Goal: Task Accomplishment & Management: Manage account settings

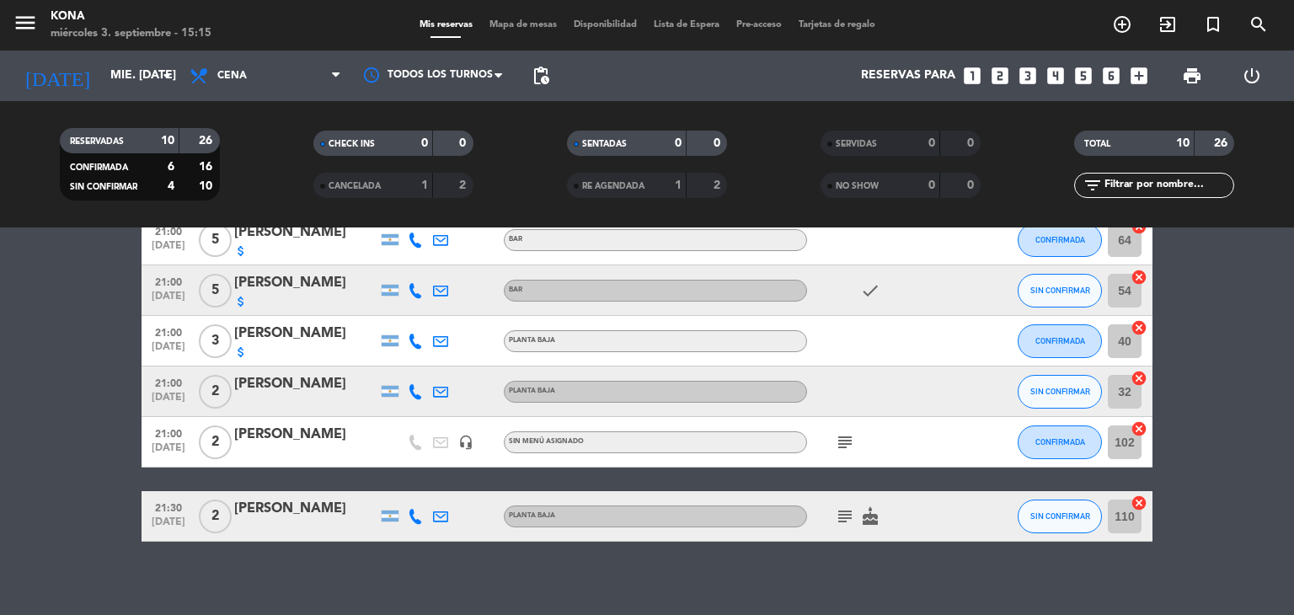
scroll to position [374, 0]
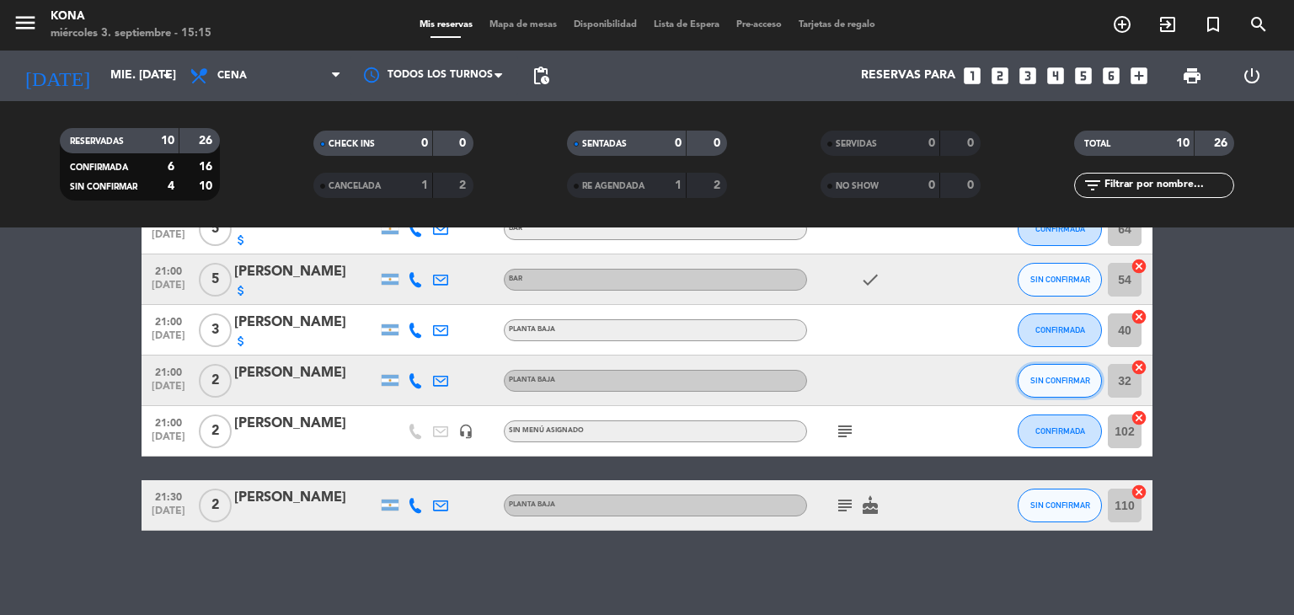
click at [1055, 377] on span "SIN CONFIRMAR" at bounding box center [1060, 380] width 60 height 9
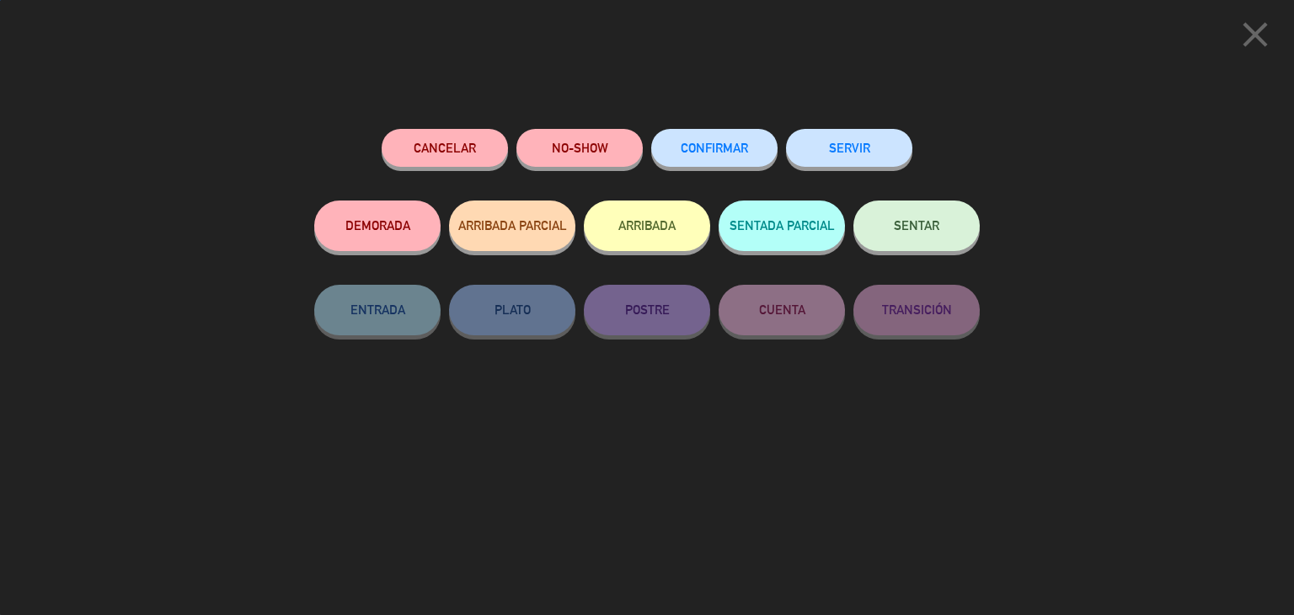
click at [751, 142] on button "CONFIRMAR" at bounding box center [714, 148] width 126 height 38
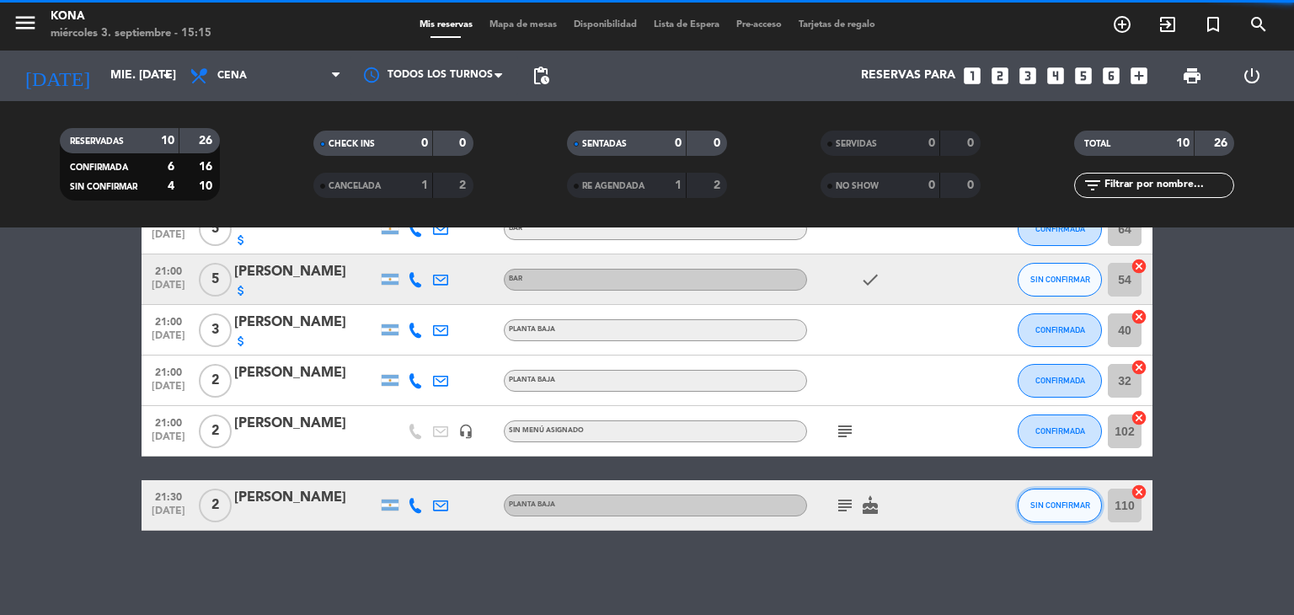
click at [1071, 501] on span "SIN CONFIRMAR" at bounding box center [1060, 504] width 60 height 9
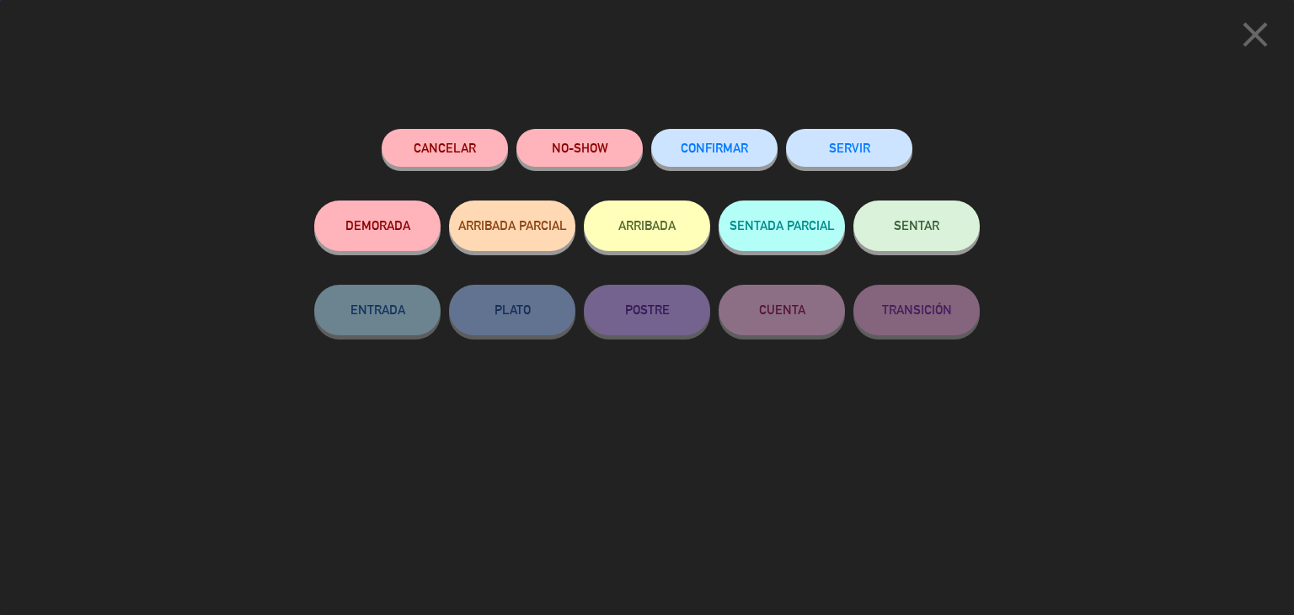
click at [732, 147] on span "CONFIRMAR" at bounding box center [714, 148] width 67 height 14
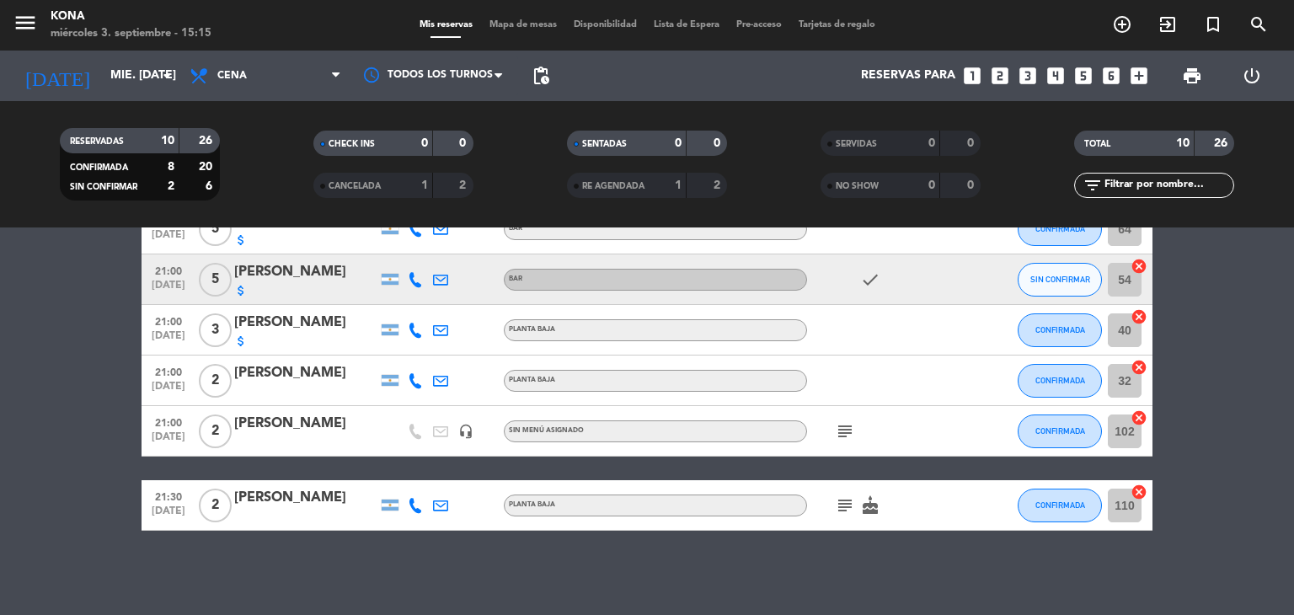
click at [422, 373] on icon at bounding box center [415, 380] width 15 height 15
click at [404, 351] on span "Copiar" at bounding box center [402, 353] width 35 height 18
click at [416, 500] on icon at bounding box center [415, 505] width 15 height 15
click at [411, 473] on button "Copiar content_paste" at bounding box center [410, 477] width 51 height 18
click at [24, 362] on bookings-row "19:00 [DATE] 1 [PERSON_NAME] headset_mic Sin menú asignado subject SIN CONFIRMA…" at bounding box center [647, 231] width 1294 height 600
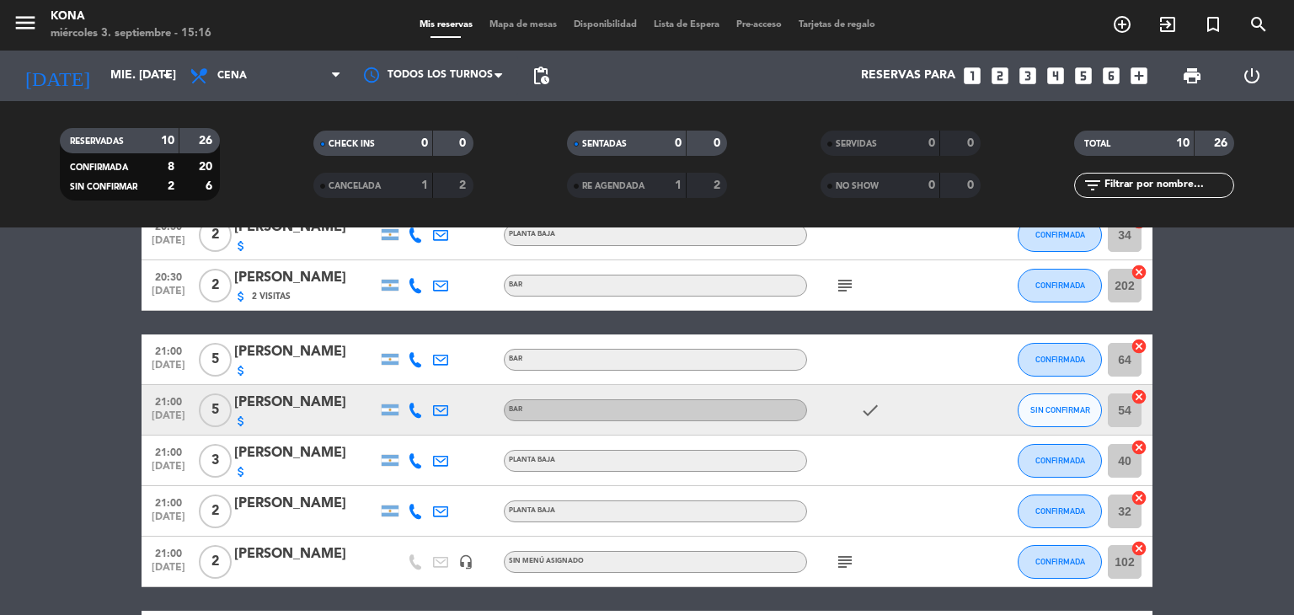
scroll to position [0, 0]
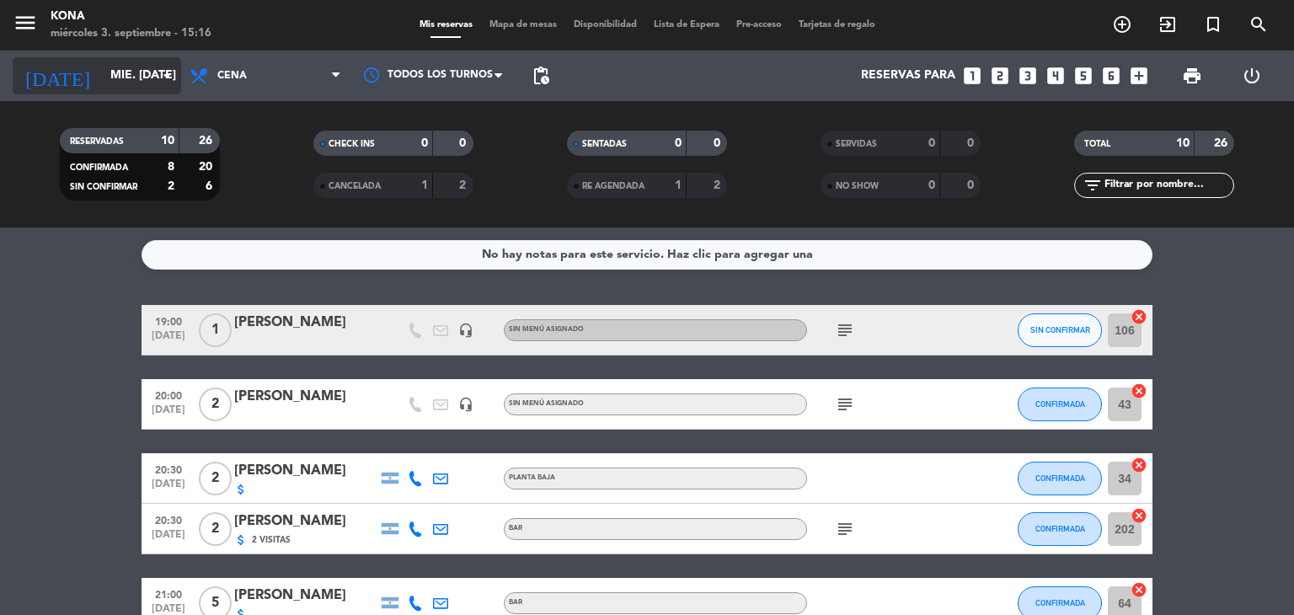
click at [119, 80] on input "mié. [DATE]" at bounding box center [182, 76] width 160 height 30
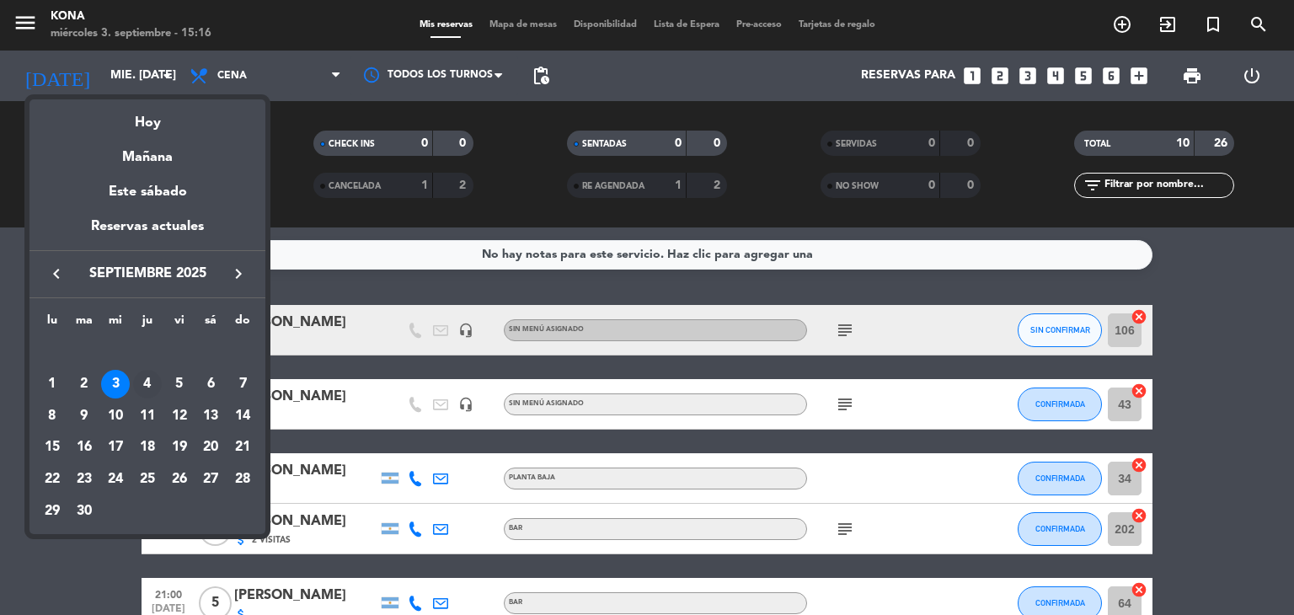
click at [155, 378] on div "4" at bounding box center [147, 384] width 29 height 29
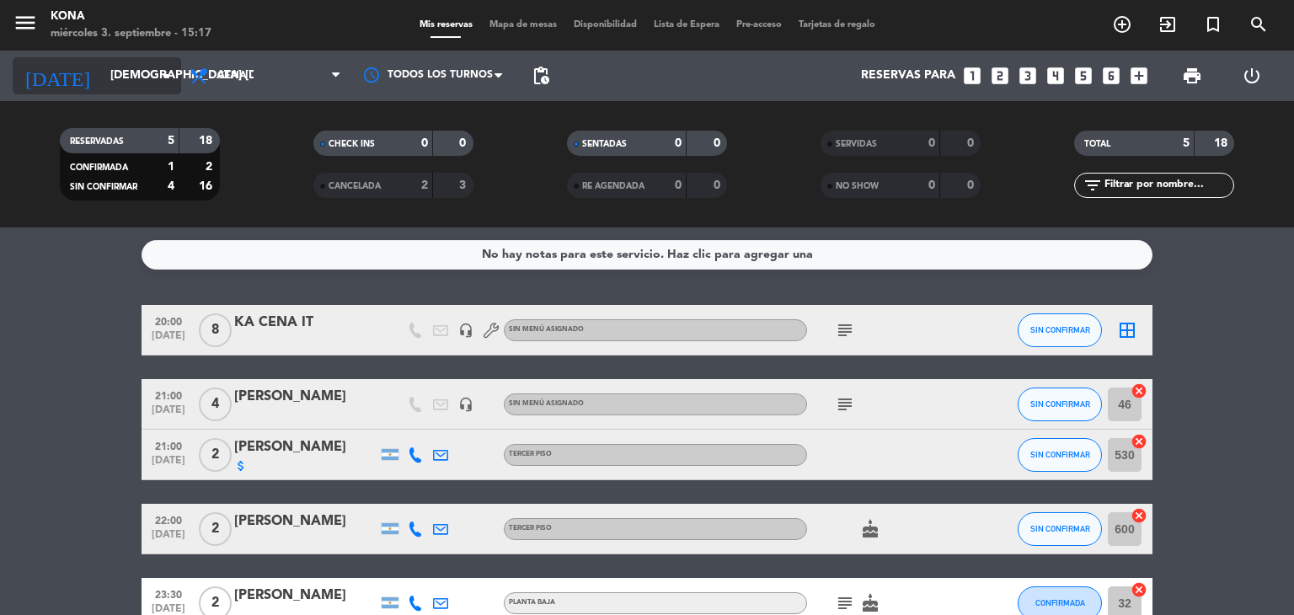
click at [121, 85] on input "[DEMOGRAPHIC_DATA] [DATE]" at bounding box center [182, 76] width 160 height 30
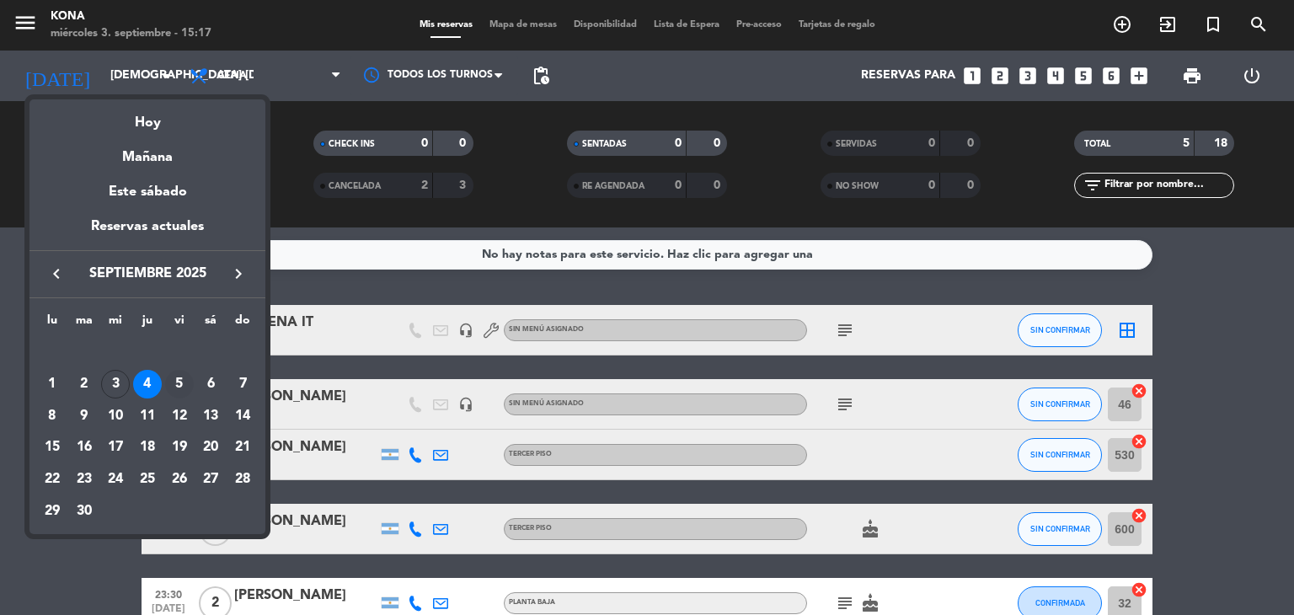
click at [187, 383] on div "5" at bounding box center [179, 384] width 29 height 29
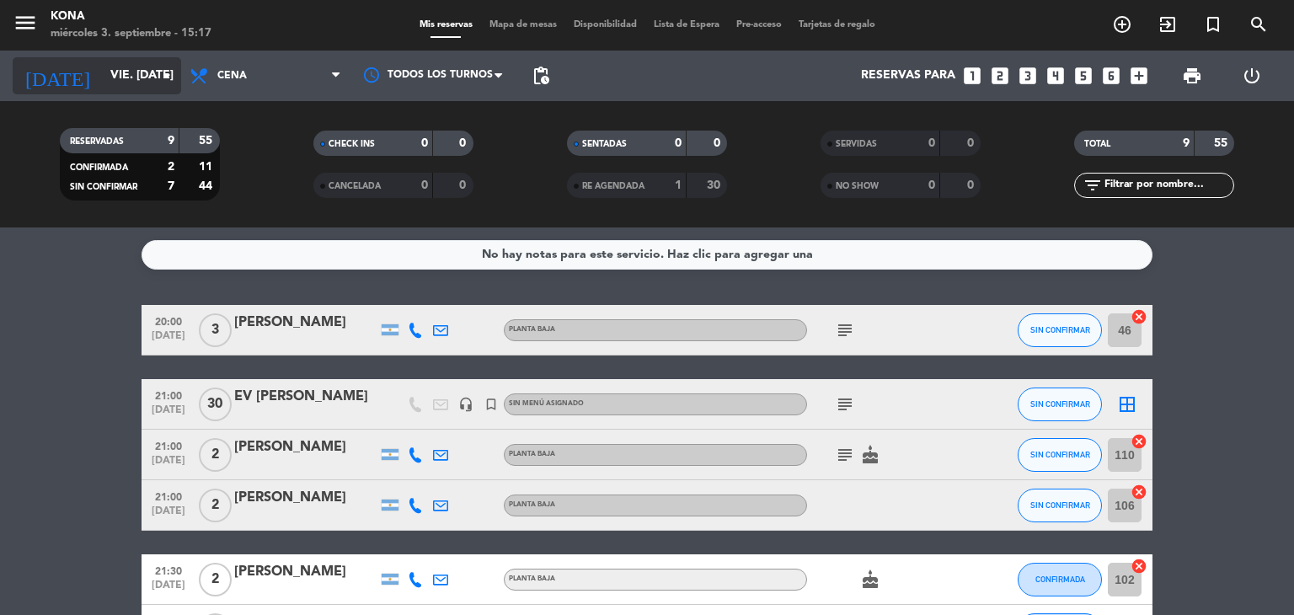
click at [158, 92] on div "[DATE] vie. [DATE] arrow_drop_down" at bounding box center [97, 75] width 168 height 37
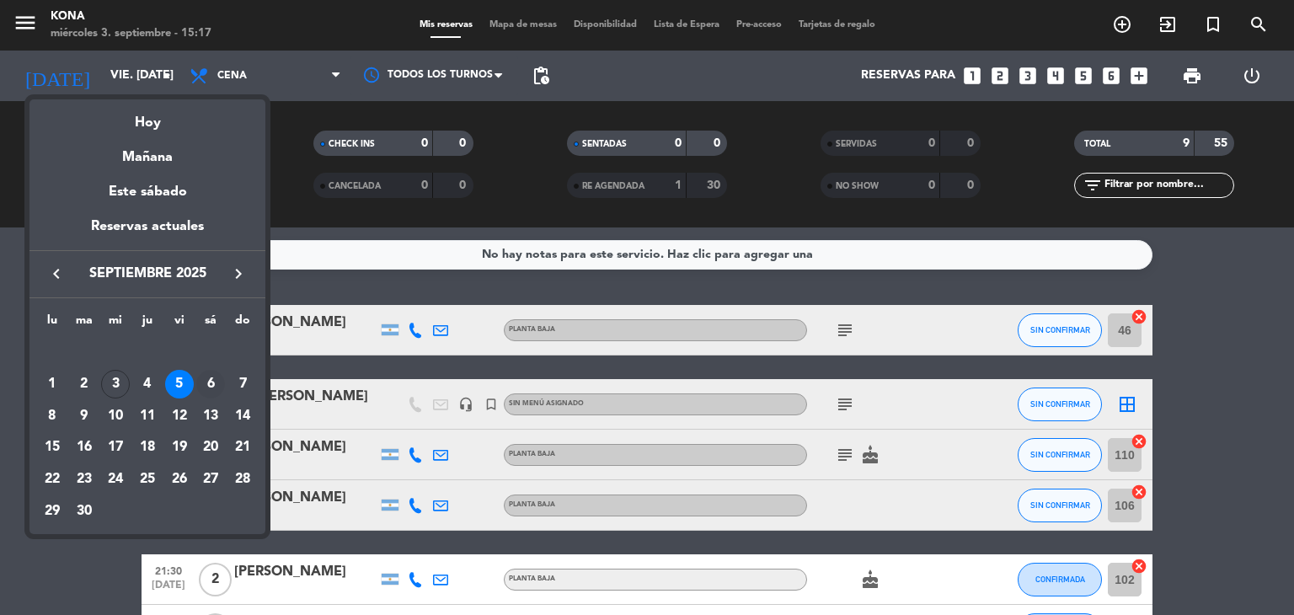
click at [211, 386] on div "6" at bounding box center [210, 384] width 29 height 29
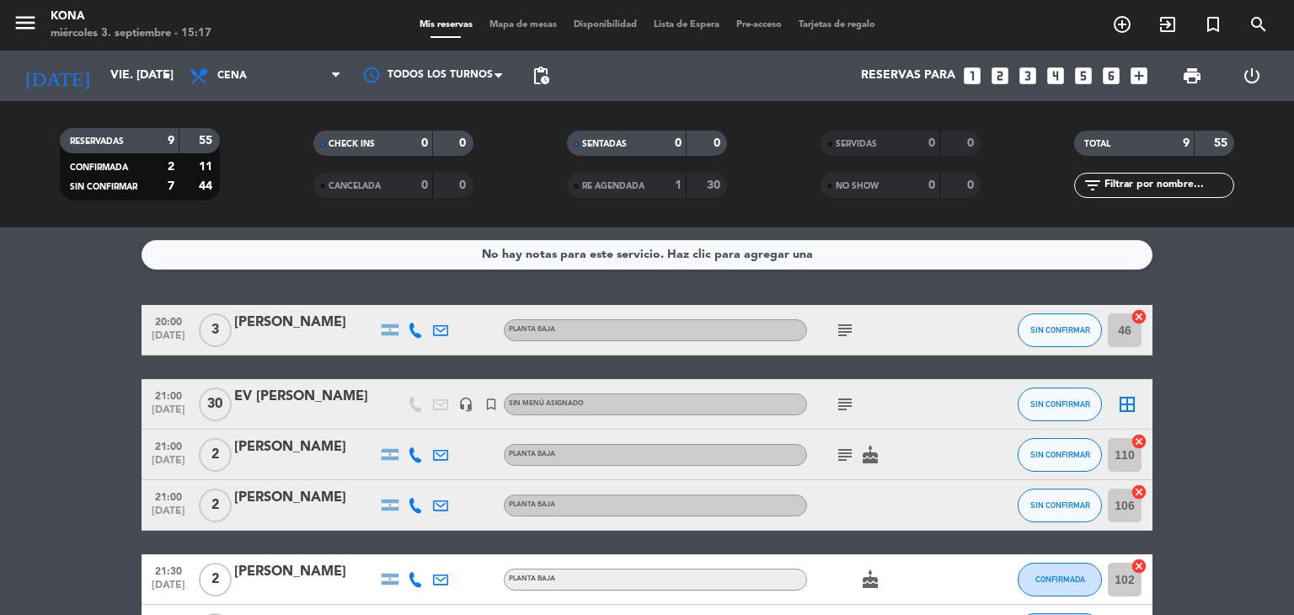
type input "sáb. [DATE]"
